Goal: Transaction & Acquisition: Purchase product/service

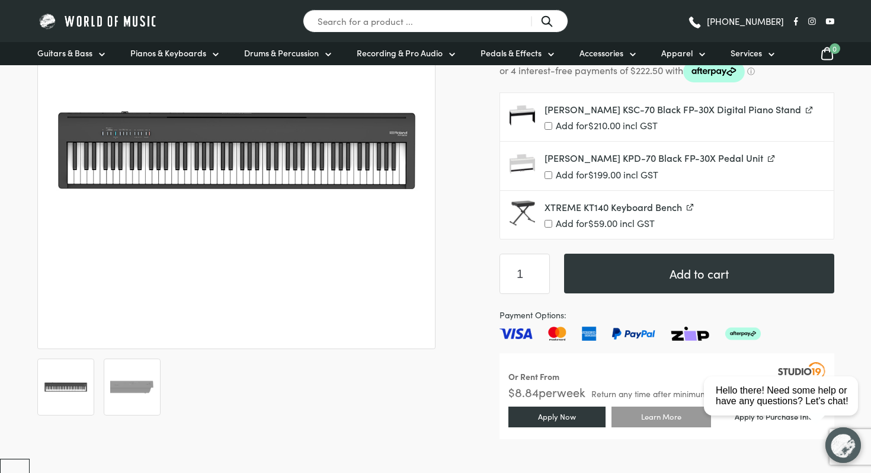
scroll to position [234, 0]
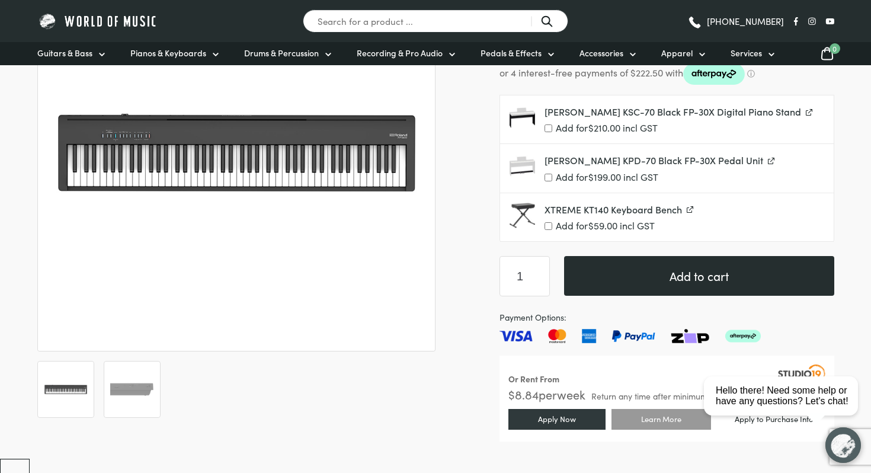
click at [625, 290] on button "Add to cart" at bounding box center [699, 276] width 270 height 40
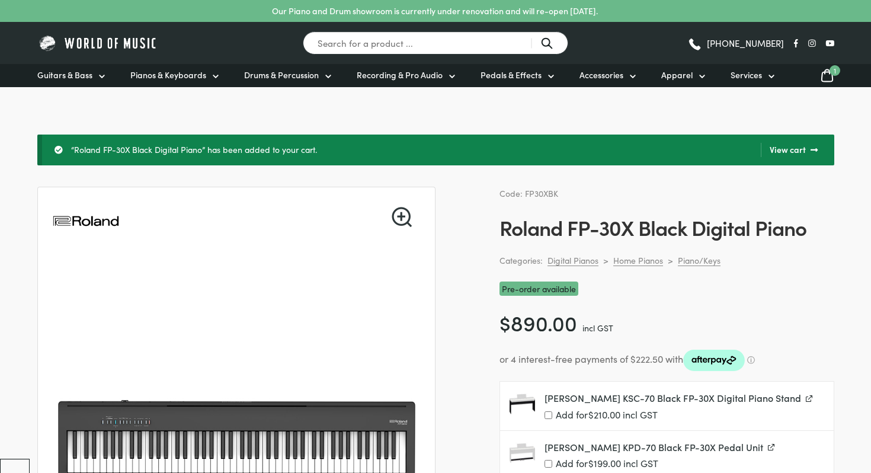
click at [826, 72] on icon at bounding box center [826, 76] width 11 height 12
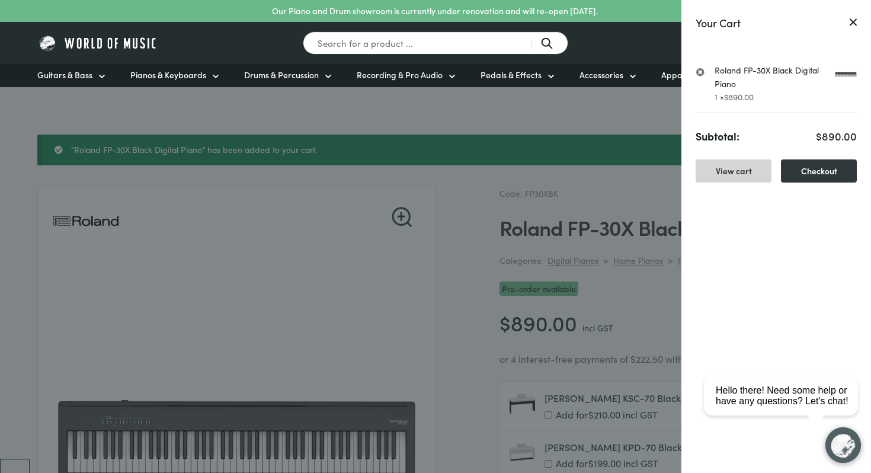
click at [746, 174] on link "View cart" at bounding box center [734, 170] width 76 height 23
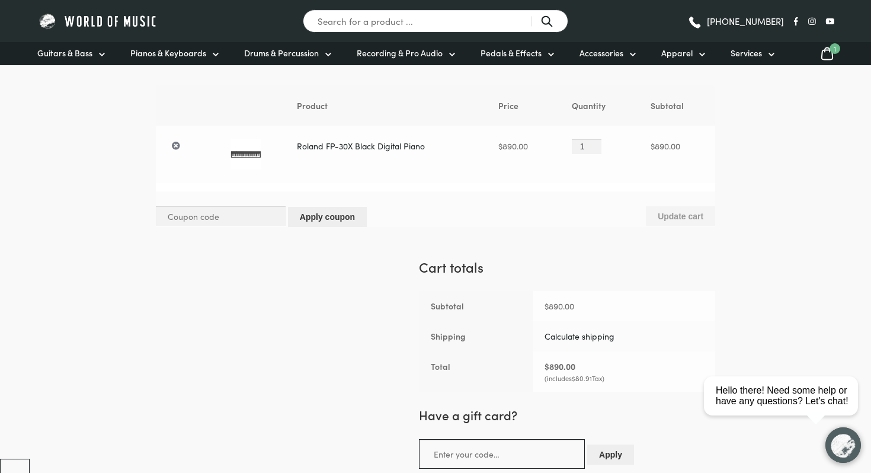
scroll to position [109, 0]
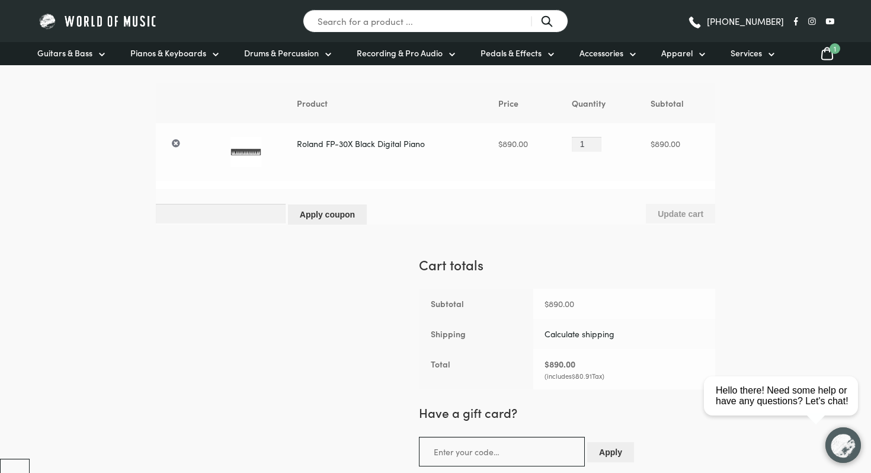
click at [212, 216] on input "Coupon:" at bounding box center [221, 214] width 130 height 20
paste input "2612"
type input "2612"
click at [327, 215] on button "Apply coupon" at bounding box center [327, 214] width 79 height 20
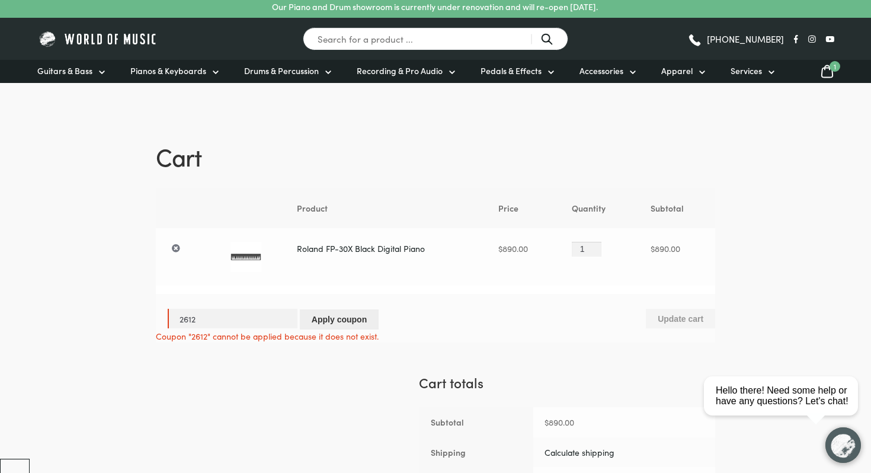
scroll to position [0, 0]
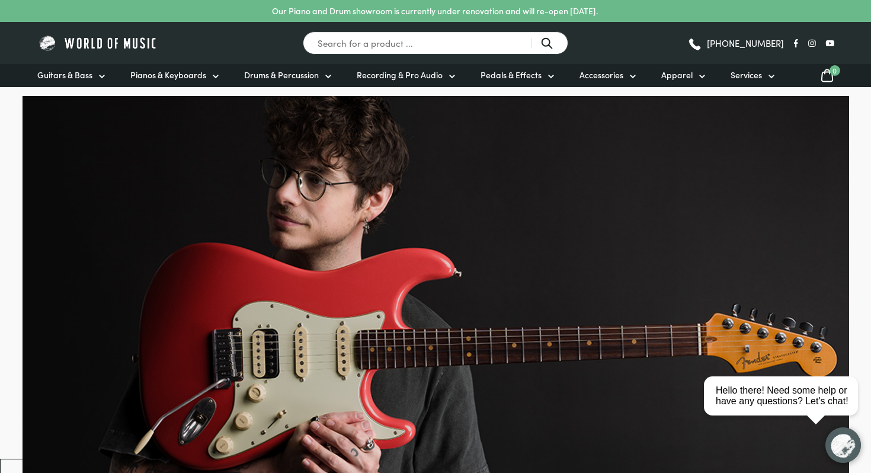
scroll to position [8995, 0]
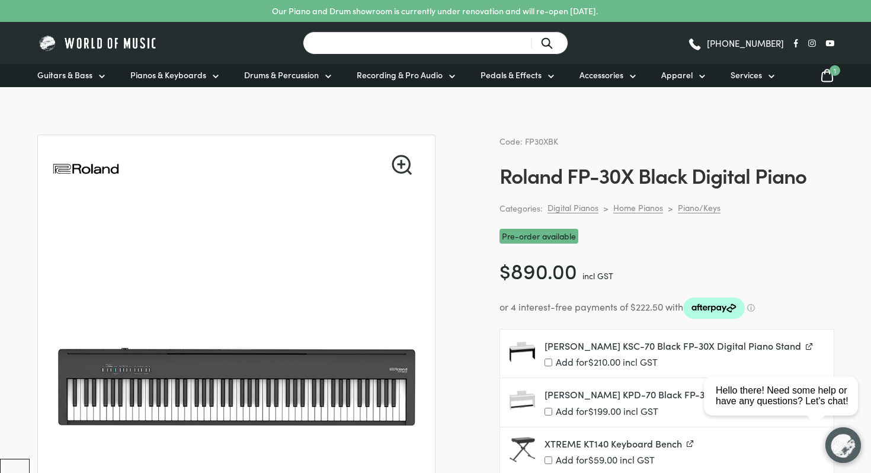
click at [446, 39] on input "Search for a product ..." at bounding box center [436, 42] width 266 height 23
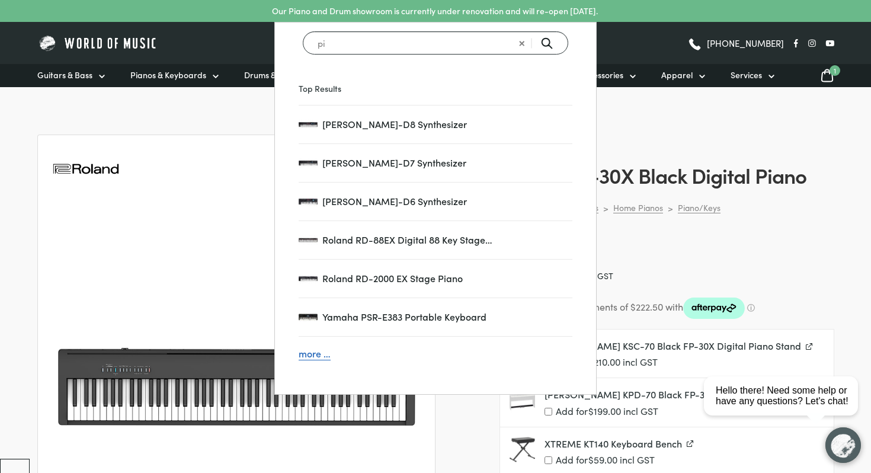
type input "p"
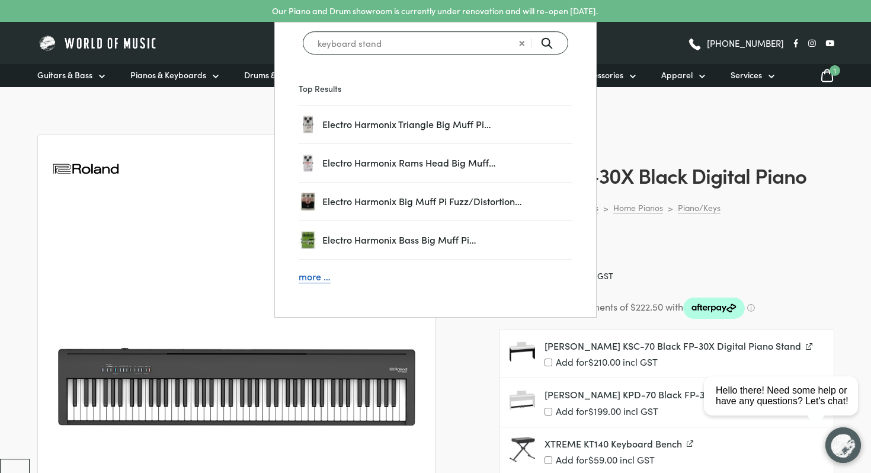
type input "keyboard stand"
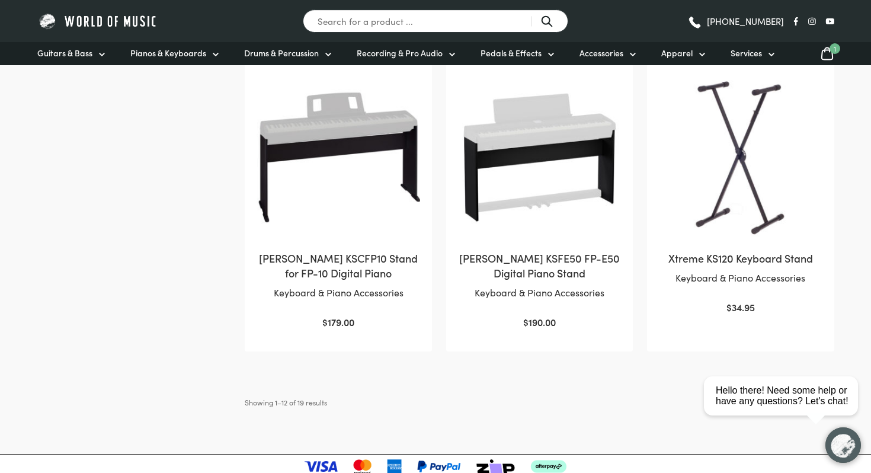
scroll to position [1163, 0]
click at [747, 123] on img at bounding box center [740, 156] width 163 height 163
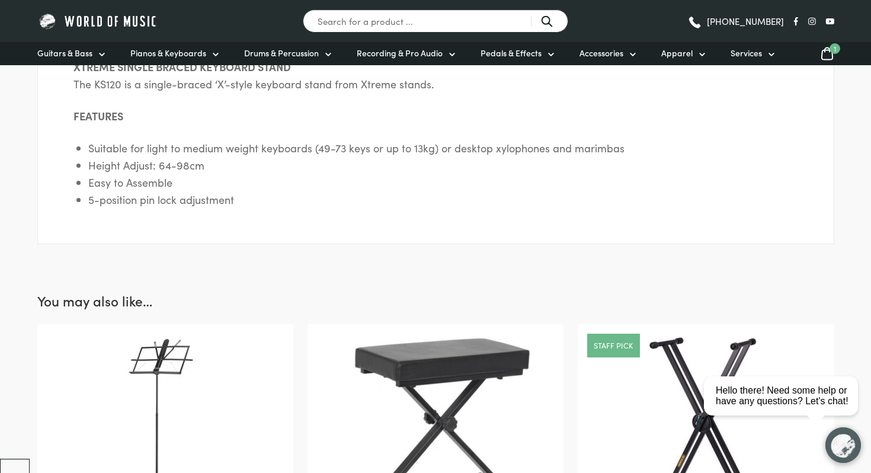
scroll to position [751, 0]
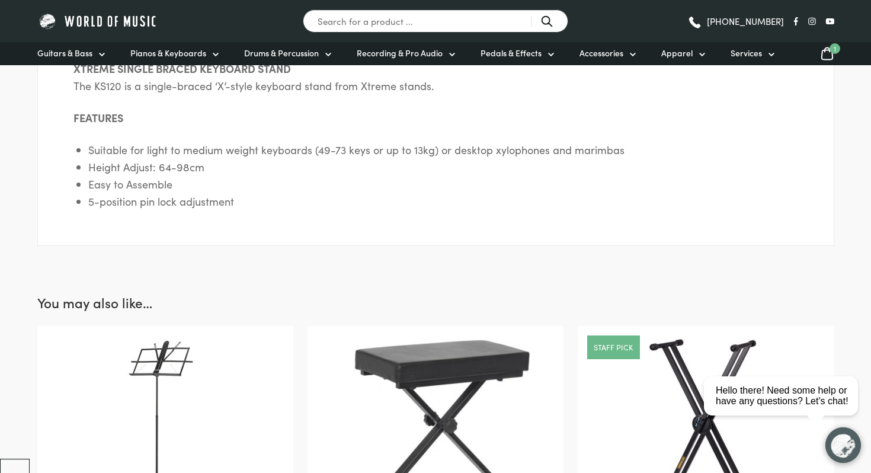
click at [826, 48] on icon at bounding box center [826, 54] width 11 height 12
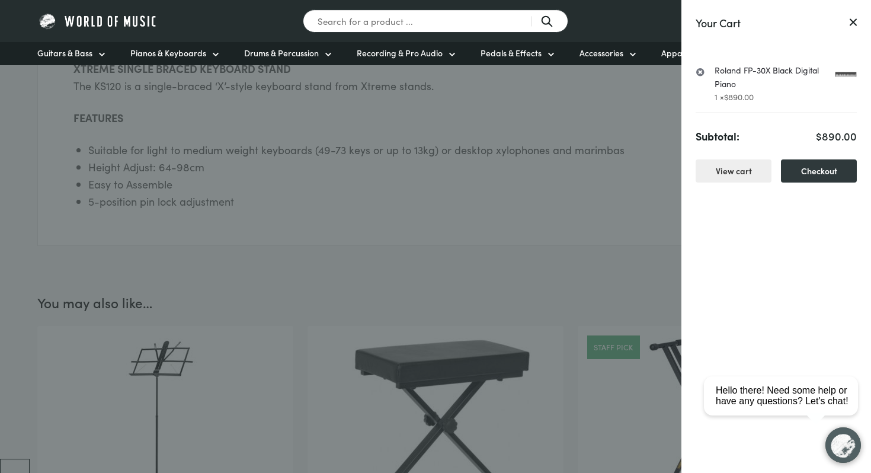
click at [751, 87] on link "Roland FP-30X Black Digital Piano" at bounding box center [786, 76] width 142 height 27
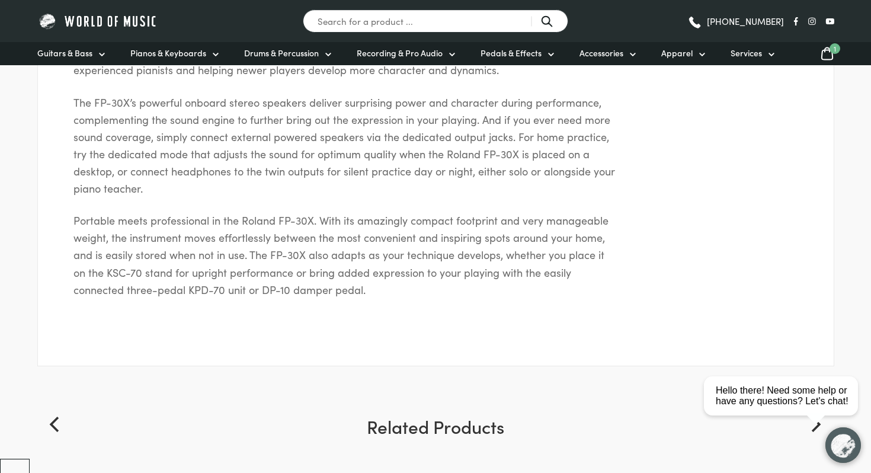
scroll to position [1019, 0]
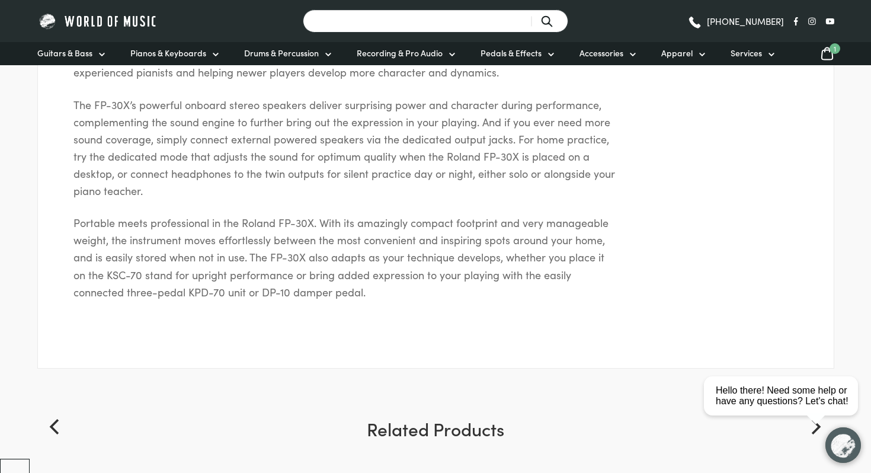
click at [436, 20] on input "Search for a product ..." at bounding box center [436, 20] width 266 height 23
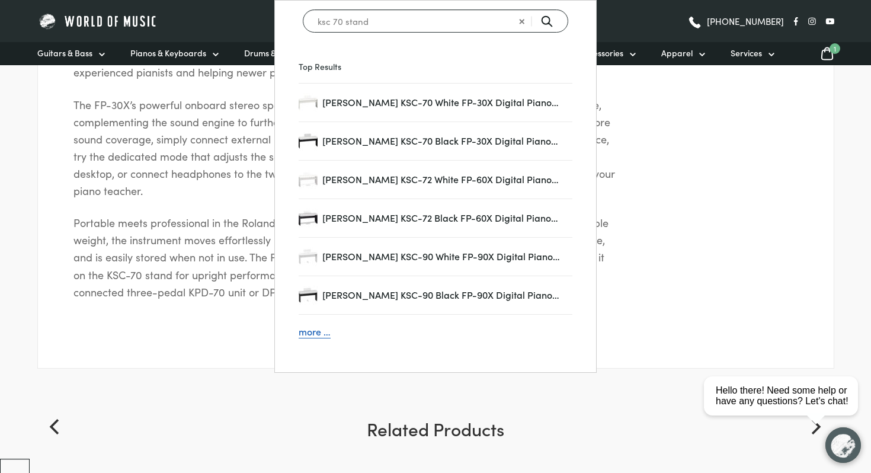
type input "ksc 70 stand"
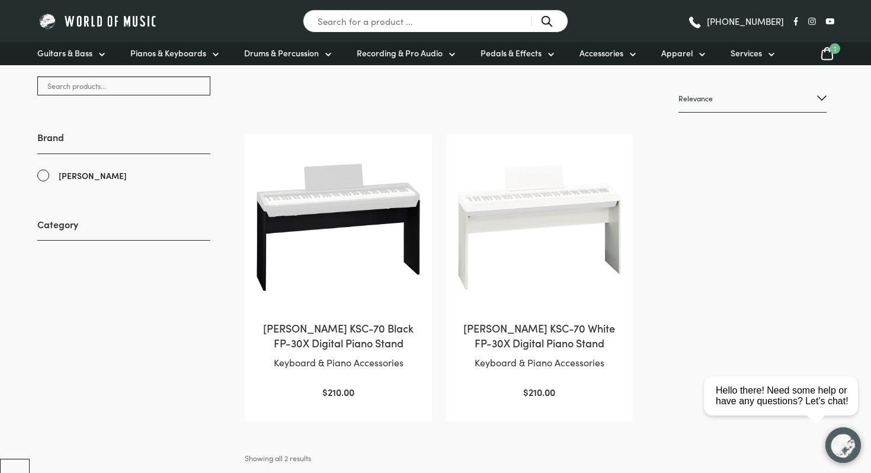
scroll to position [186, 0]
click at [371, 248] on img at bounding box center [338, 228] width 163 height 163
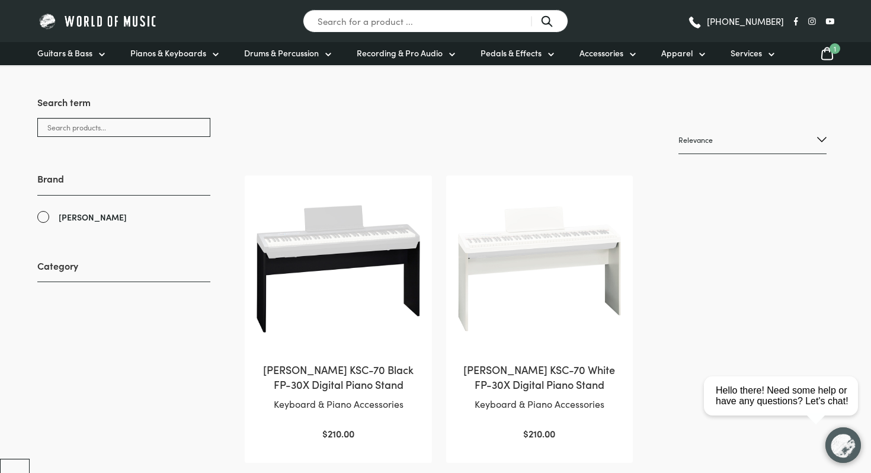
scroll to position [145, 0]
click at [385, 25] on input "Search for a product ..." at bounding box center [436, 20] width 266 height 23
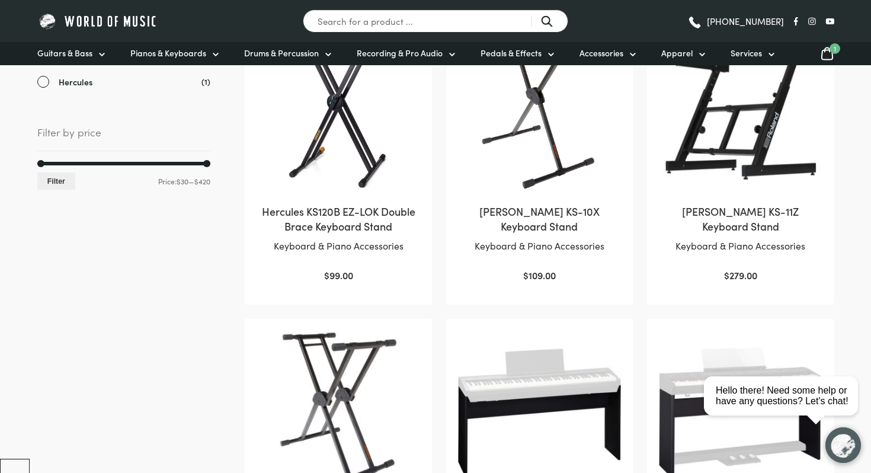
scroll to position [193, 0]
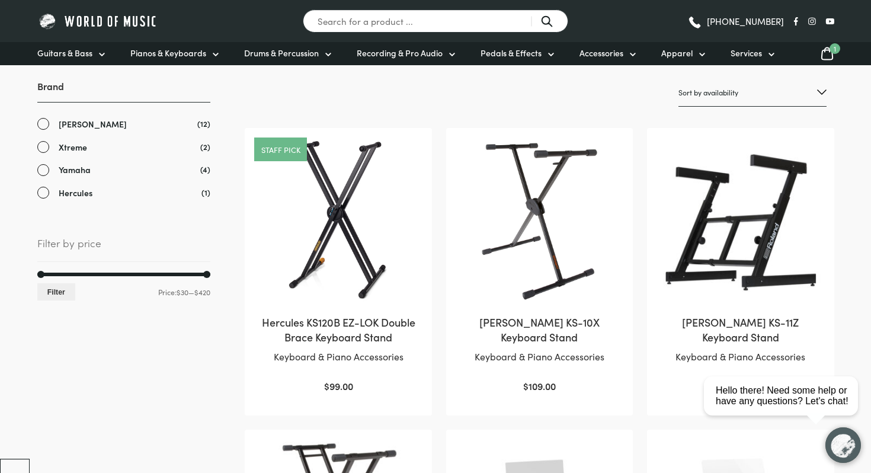
click at [409, 246] on img at bounding box center [338, 221] width 163 height 163
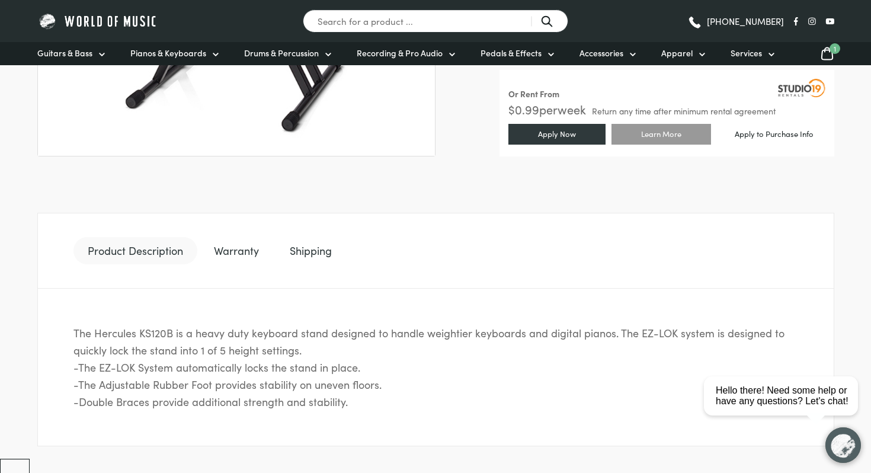
scroll to position [433, 0]
